Goal: Task Accomplishment & Management: Complete application form

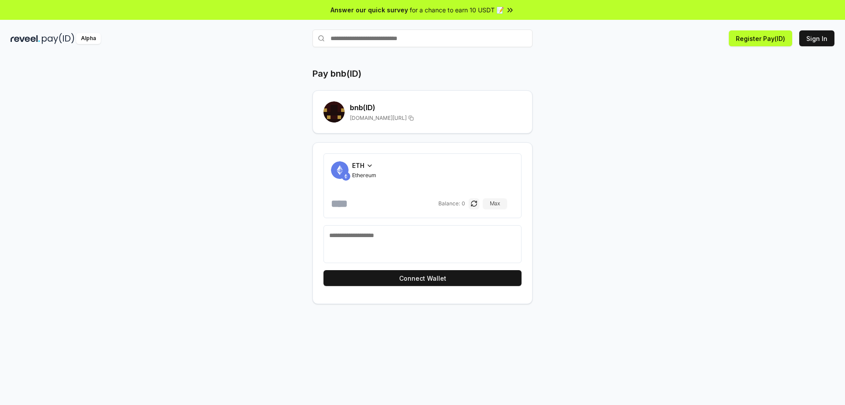
drag, startPoint x: 398, startPoint y: 35, endPoint x: 412, endPoint y: 35, distance: 13.7
click at [412, 35] on input "text" at bounding box center [423, 39] width 220 height 18
click at [589, 69] on div "Pay bnb(ID) bnb (ID) [DOMAIN_NAME][URL] ETH Ethereum Balance: 0 [PERSON_NAME] C…" at bounding box center [423, 185] width 528 height 236
click at [761, 39] on button "Register Pay(ID)" at bounding box center [760, 38] width 63 height 16
click at [822, 36] on button "Sign In" at bounding box center [817, 38] width 35 height 16
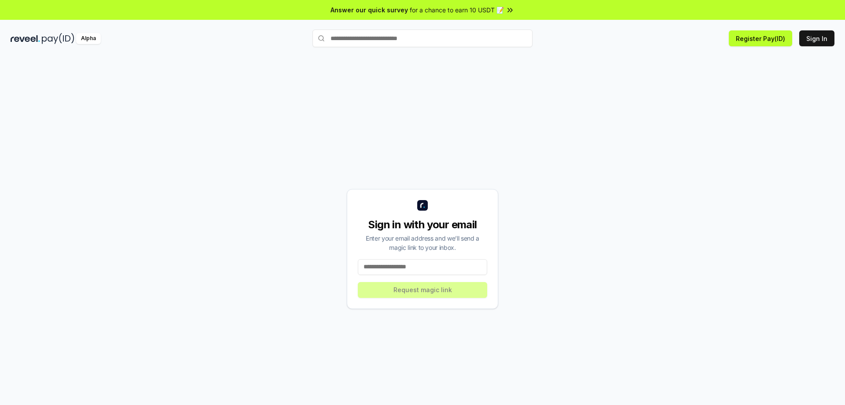
click at [25, 39] on img at bounding box center [26, 38] width 30 height 11
click at [85, 41] on div "Alpha" at bounding box center [88, 38] width 25 height 11
click at [755, 36] on button "Register Pay(ID)" at bounding box center [760, 38] width 63 height 16
click at [601, 78] on div "Sign in with your email Enter your email address and we’ll send a magic link to…" at bounding box center [423, 248] width 824 height 362
click at [429, 258] on div "Sign in with your email Enter your email address and we’ll send a magic link to…" at bounding box center [422, 249] width 151 height 120
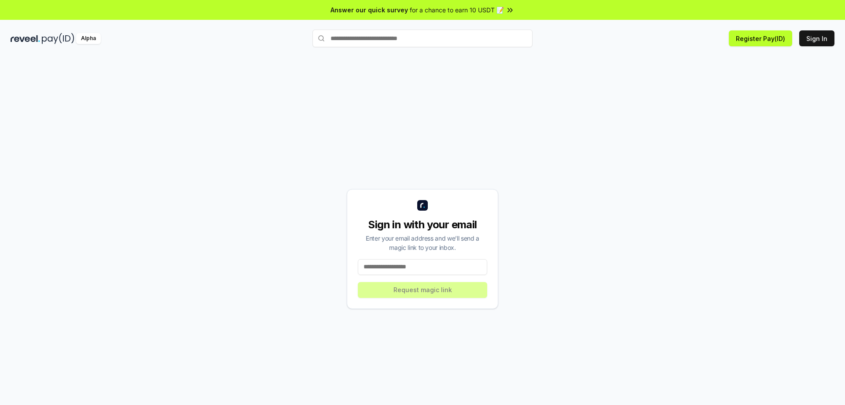
click at [427, 263] on input at bounding box center [422, 267] width 129 height 16
